Goal: Find specific page/section: Find specific page/section

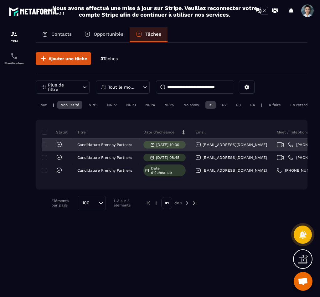
click at [60, 148] on icon at bounding box center [59, 144] width 6 height 6
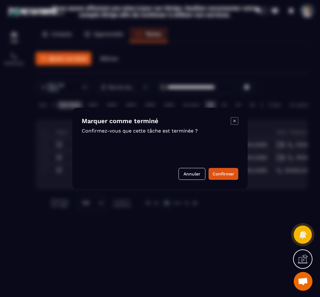
click at [236, 122] on icon "Modal window" at bounding box center [235, 121] width 8 height 8
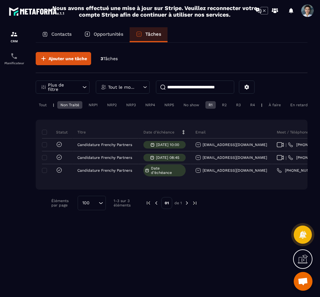
click at [312, 8] on span at bounding box center [307, 10] width 13 height 13
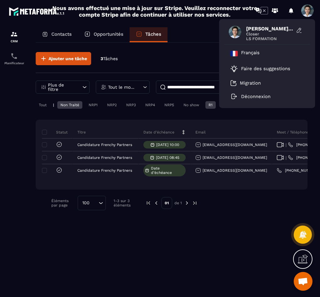
click at [238, 33] on span at bounding box center [235, 32] width 13 height 13
click at [251, 32] on span "Closer" at bounding box center [269, 34] width 47 height 5
click at [299, 31] on icon at bounding box center [299, 30] width 6 height 6
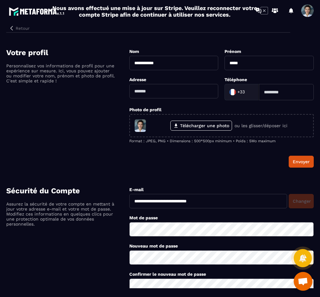
click at [13, 28] on icon "button" at bounding box center [12, 28] width 6 height 6
